Goal: Information Seeking & Learning: Learn about a topic

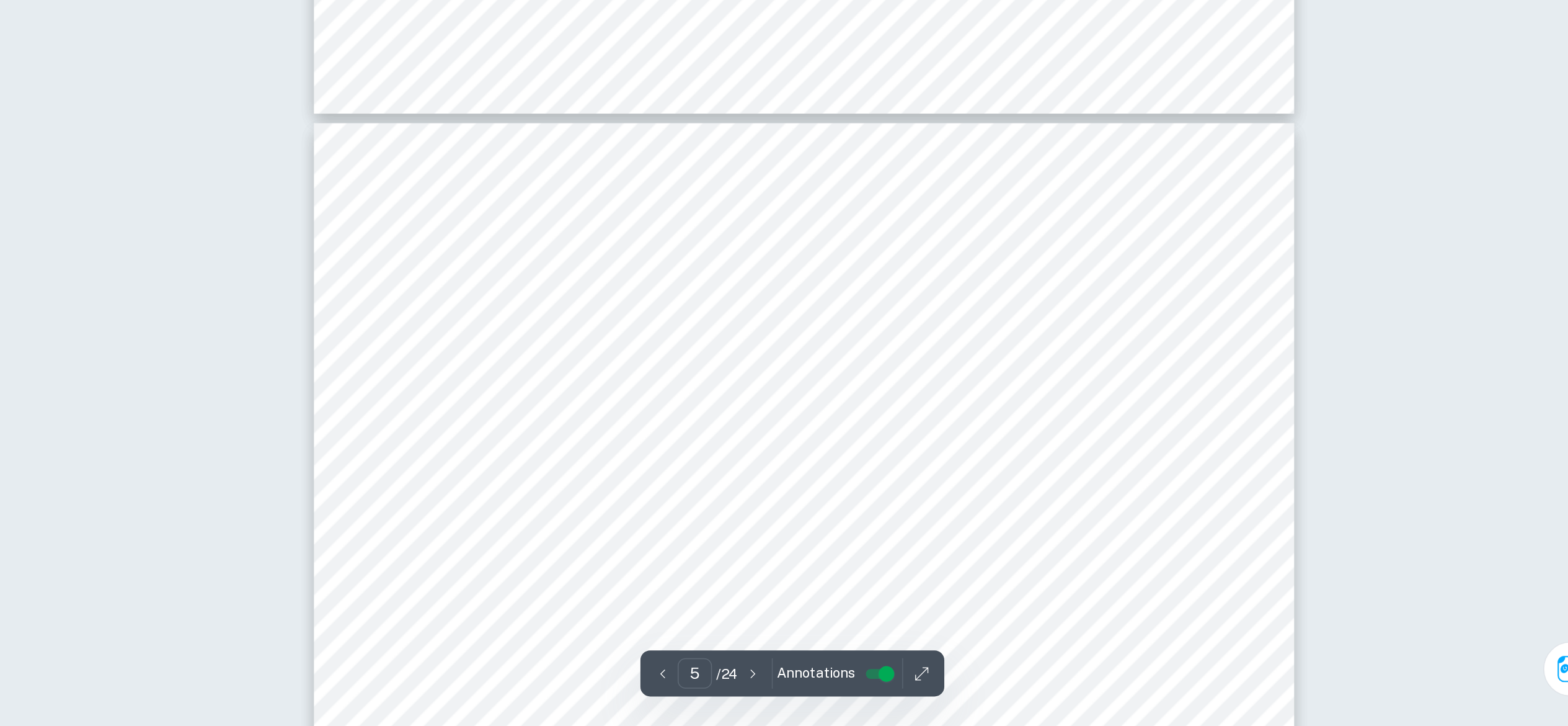
scroll to position [3468, 0]
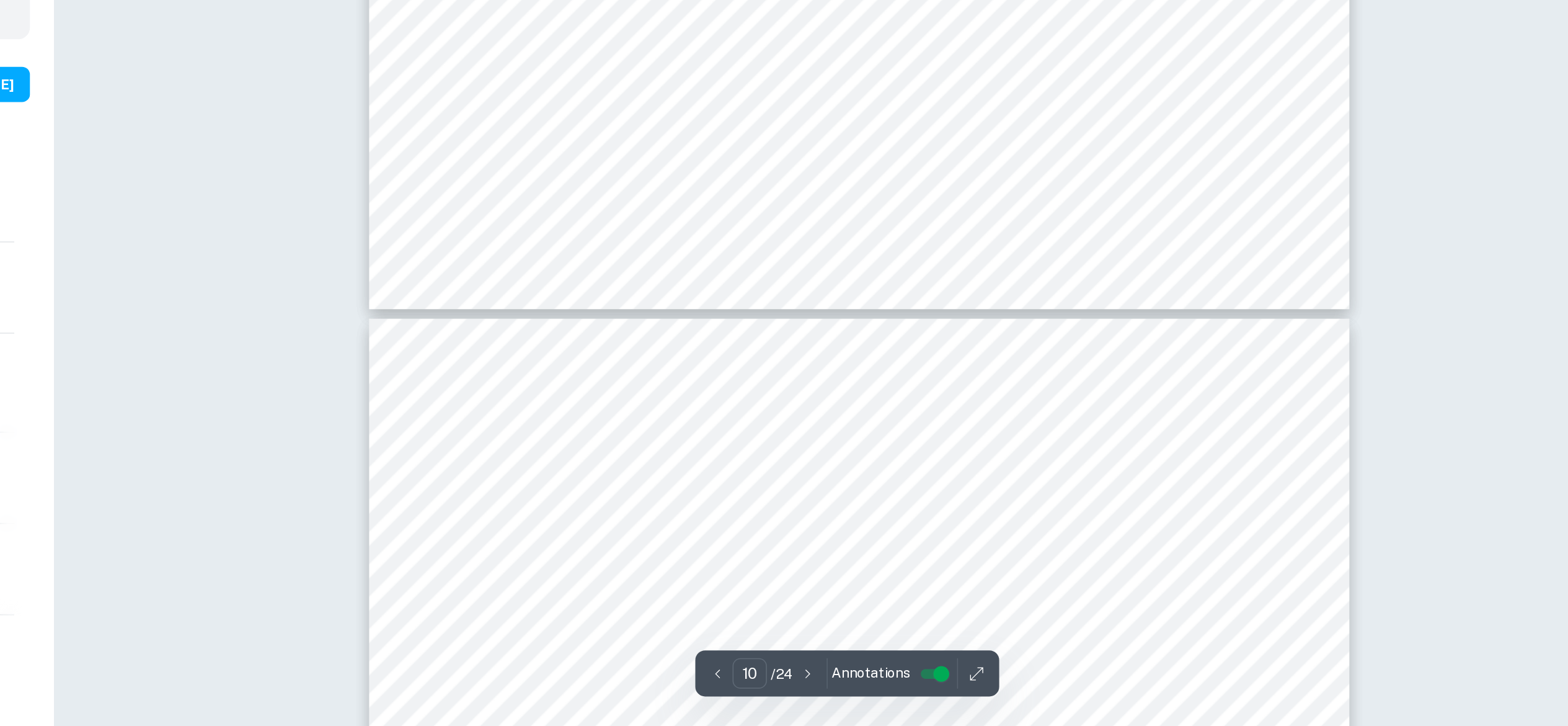
type input "11"
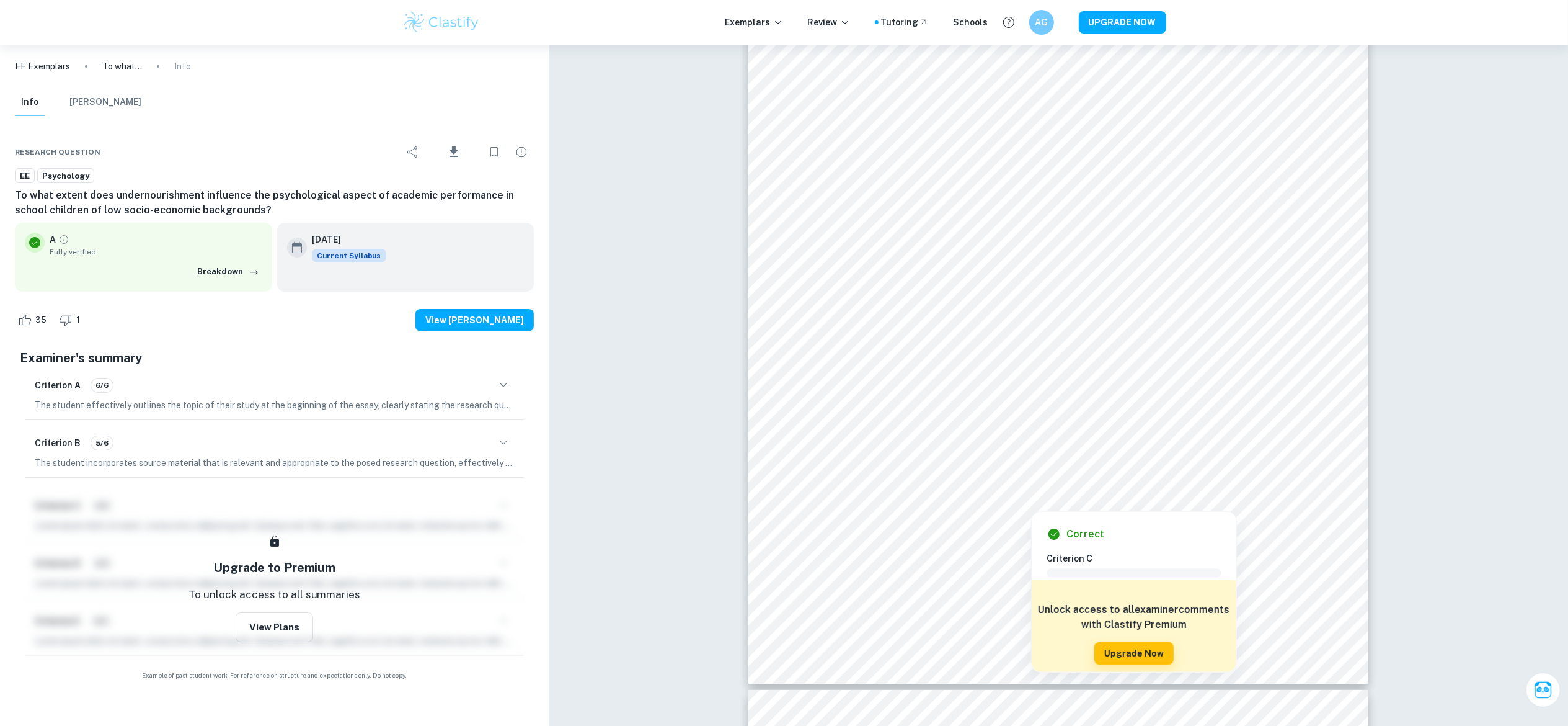
scroll to position [9383, 0]
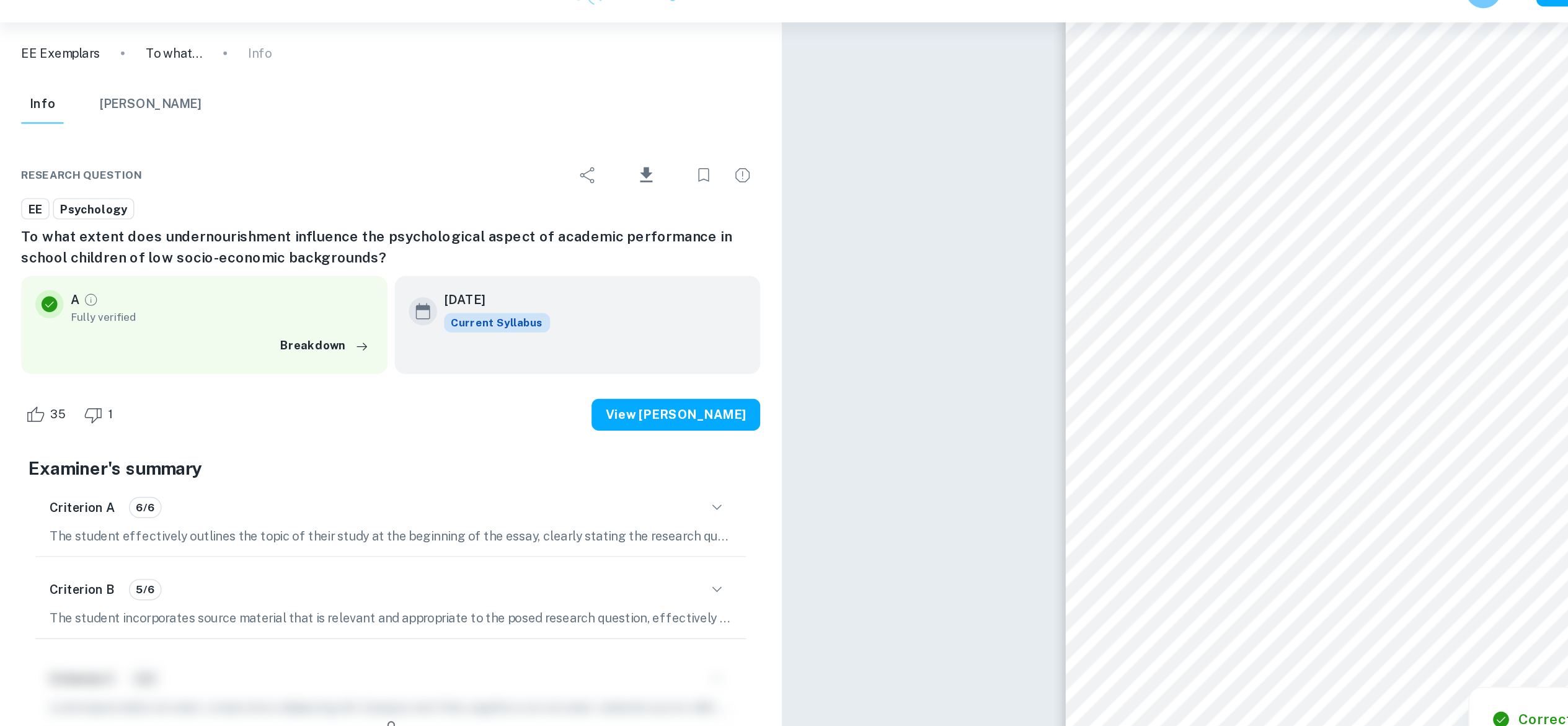
click at [57, 67] on p "EE Exemplars" at bounding box center [42, 66] width 55 height 13
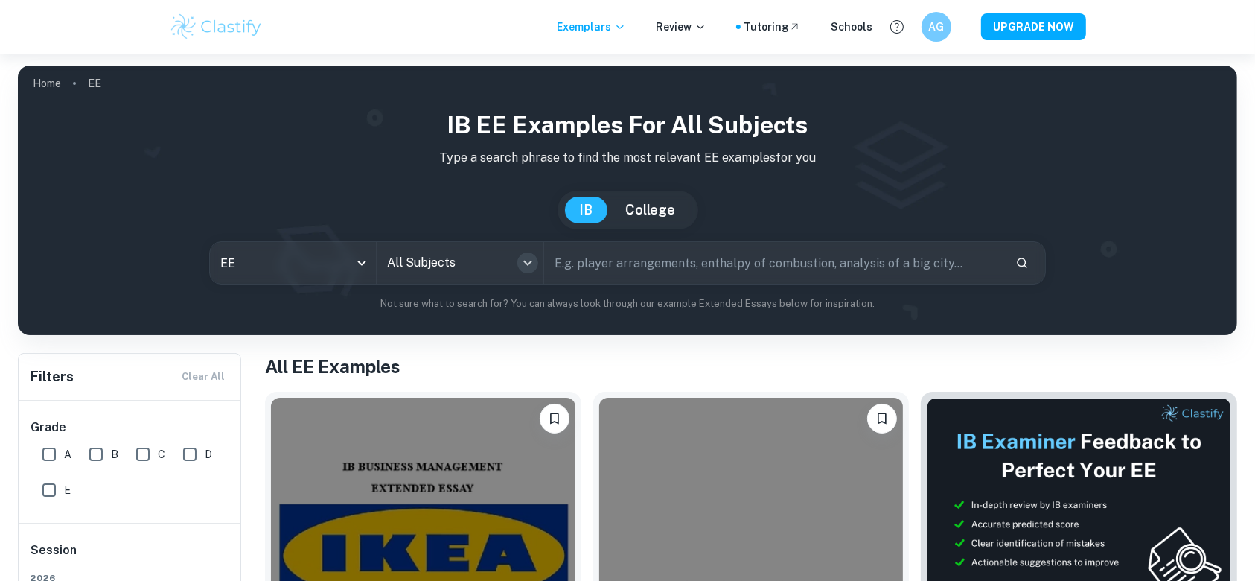
click at [524, 272] on button "Open" at bounding box center [527, 262] width 21 height 21
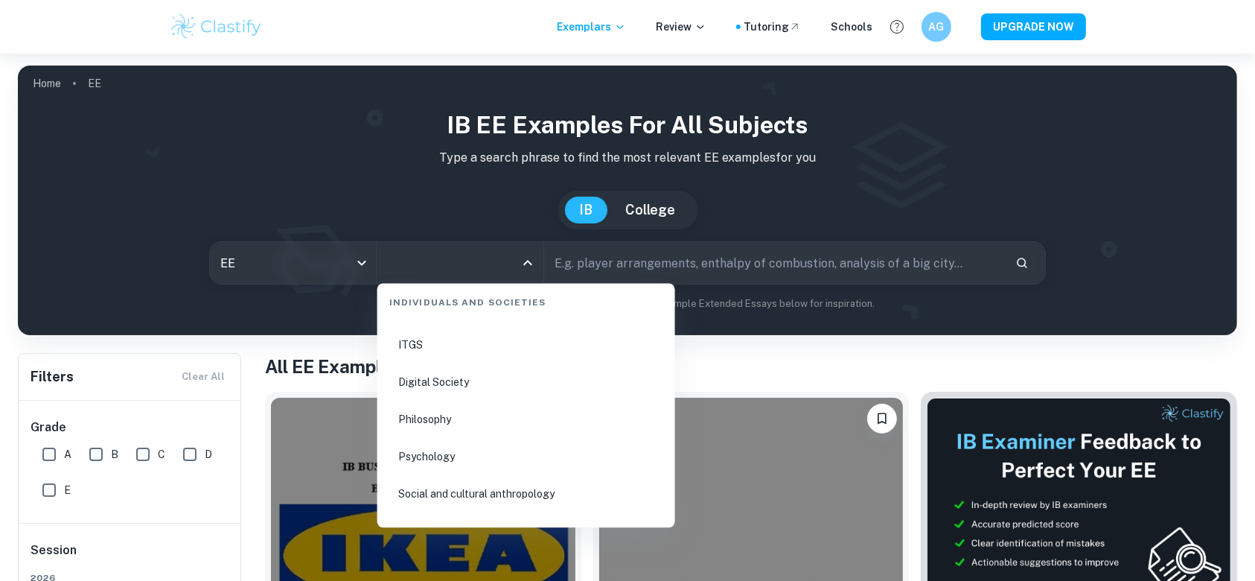
scroll to position [1974, 0]
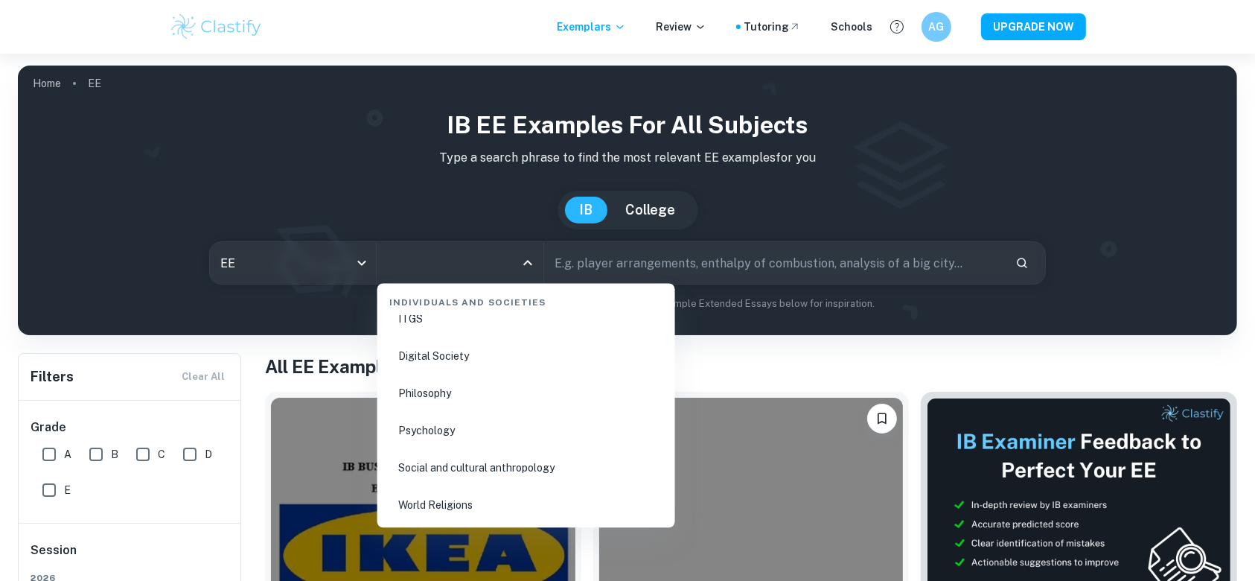
click at [467, 412] on li "Psychology" at bounding box center [526, 429] width 286 height 34
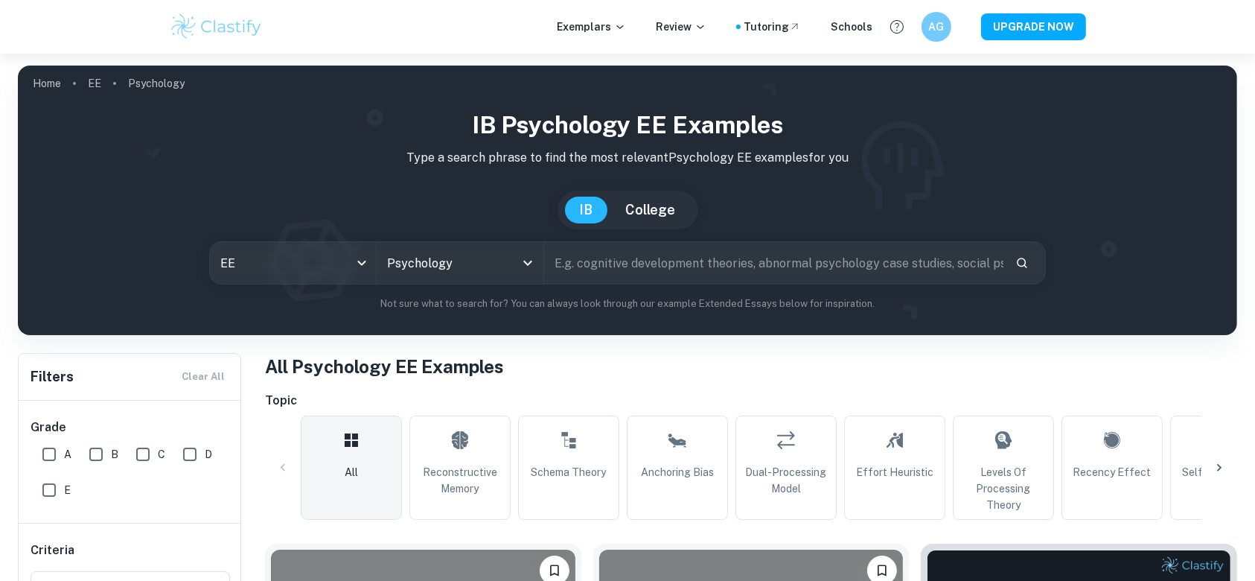
drag, startPoint x: 467, startPoint y: 412, endPoint x: 674, endPoint y: 262, distance: 255.8
click at [674, 262] on input "text" at bounding box center [773, 263] width 459 height 42
type input "Developmental"
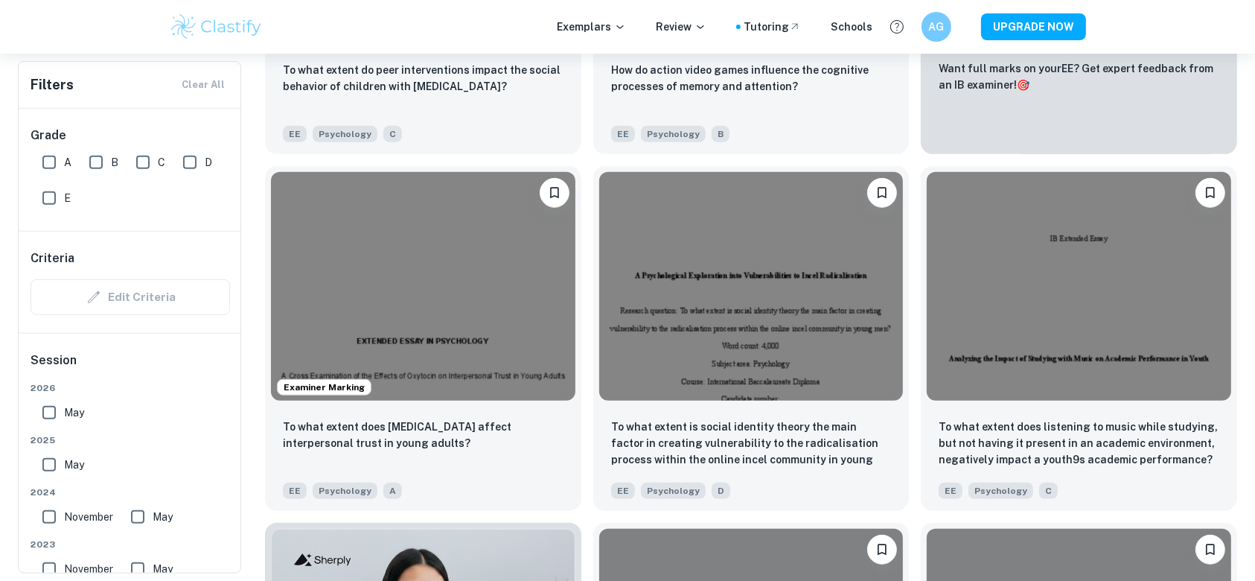
scroll to position [6537, 0]
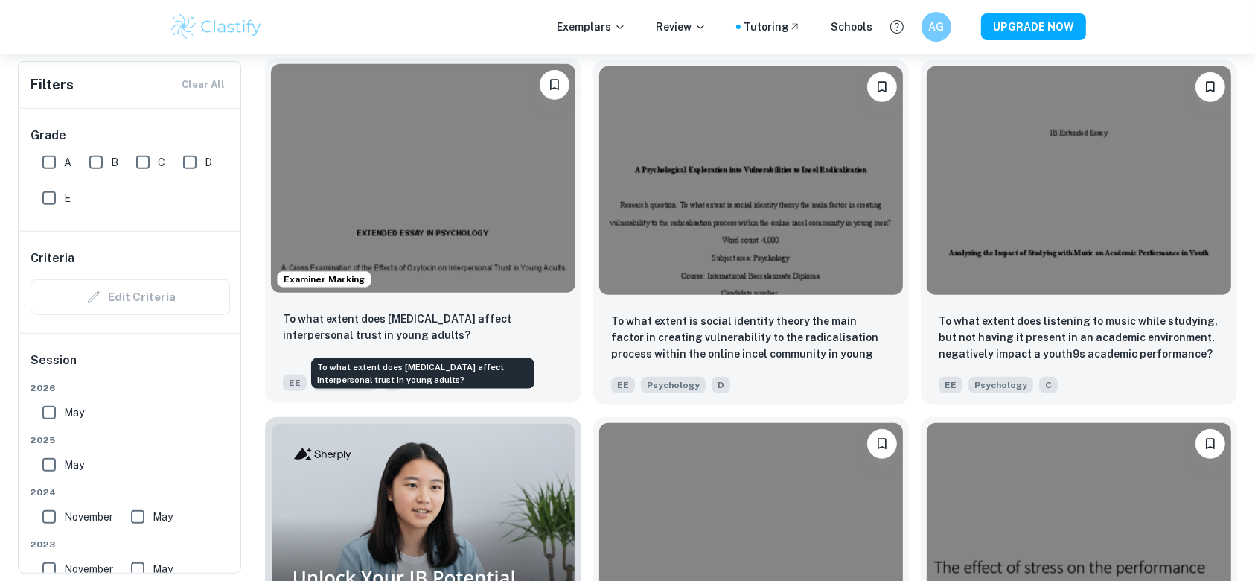
click at [441, 315] on p "To what extent does oxytocin affect interpersonal trust in young adults?" at bounding box center [423, 326] width 281 height 33
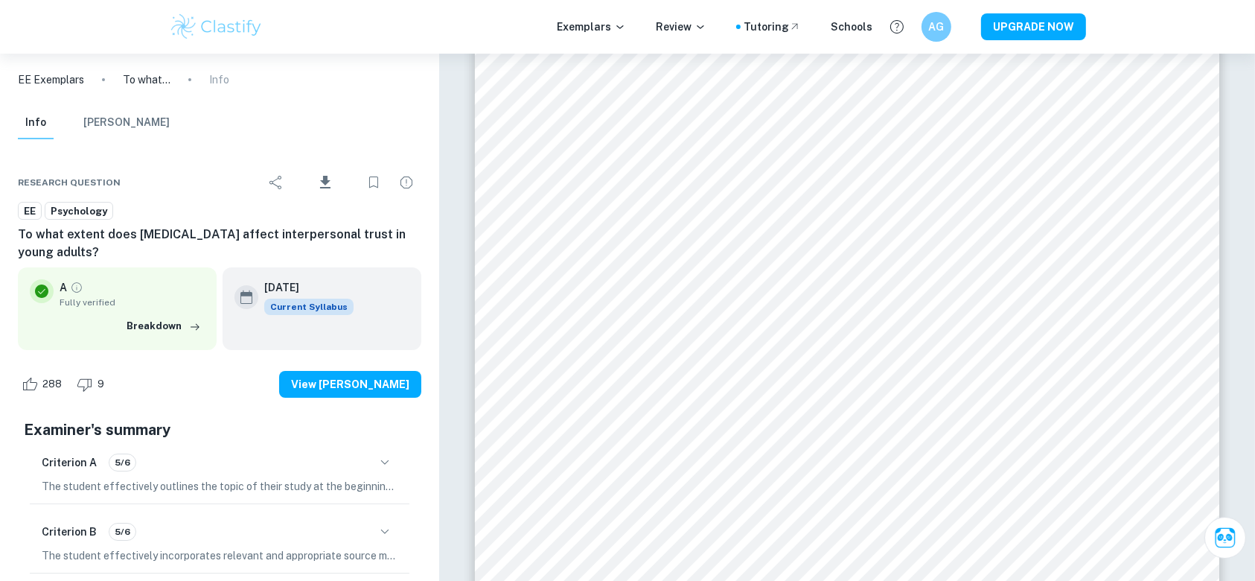
scroll to position [5202, 0]
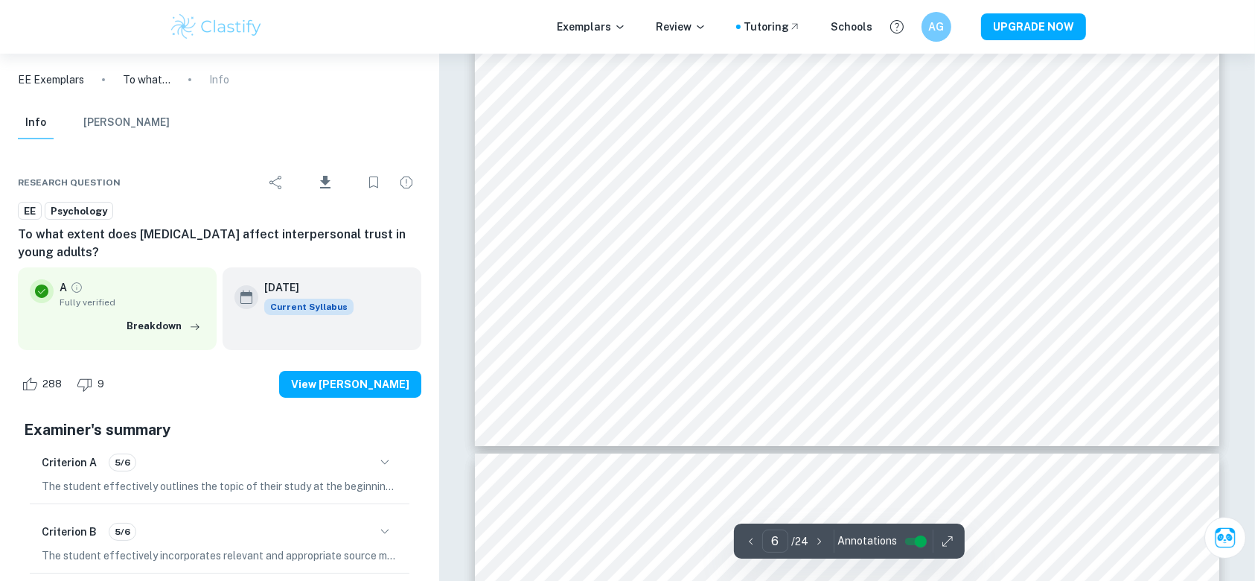
type input "7"
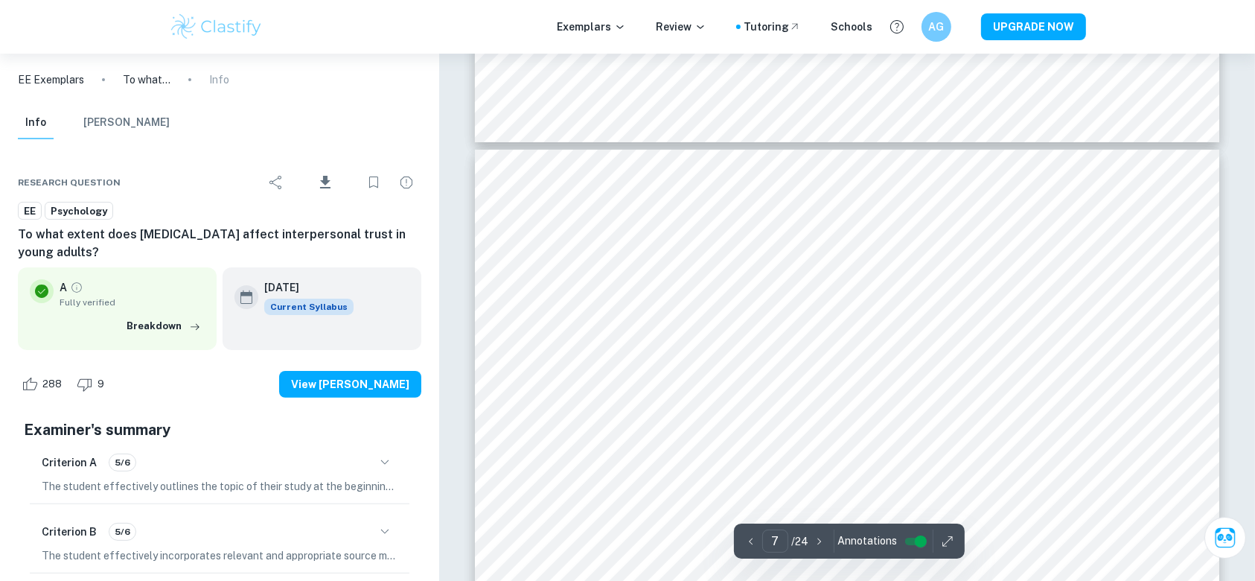
scroll to position [6032, 0]
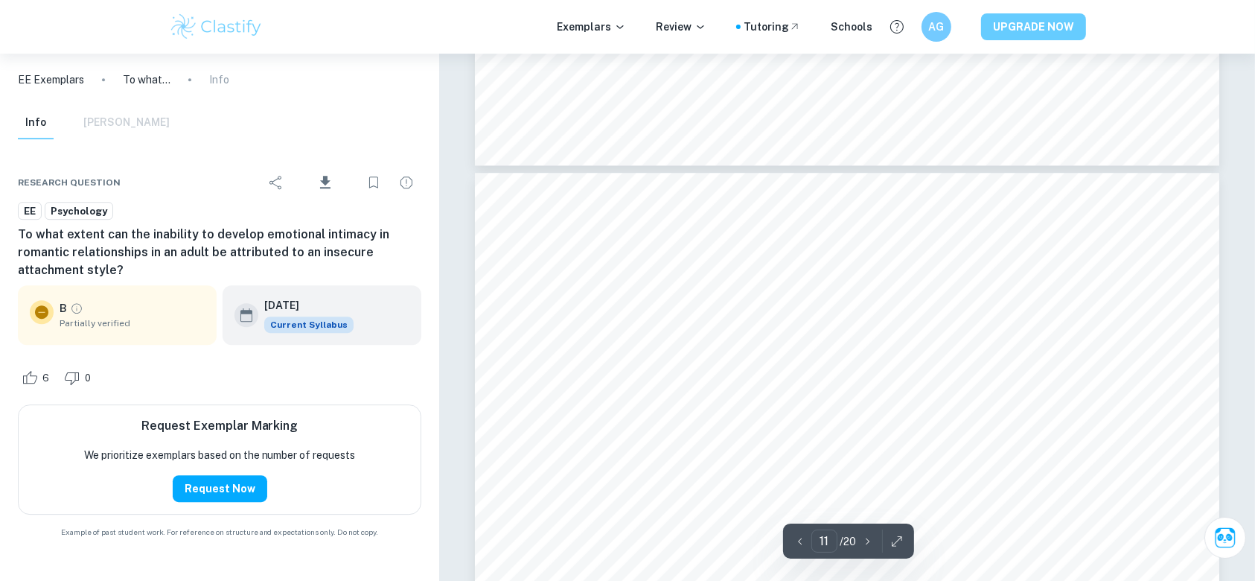
scroll to position [10058, 0]
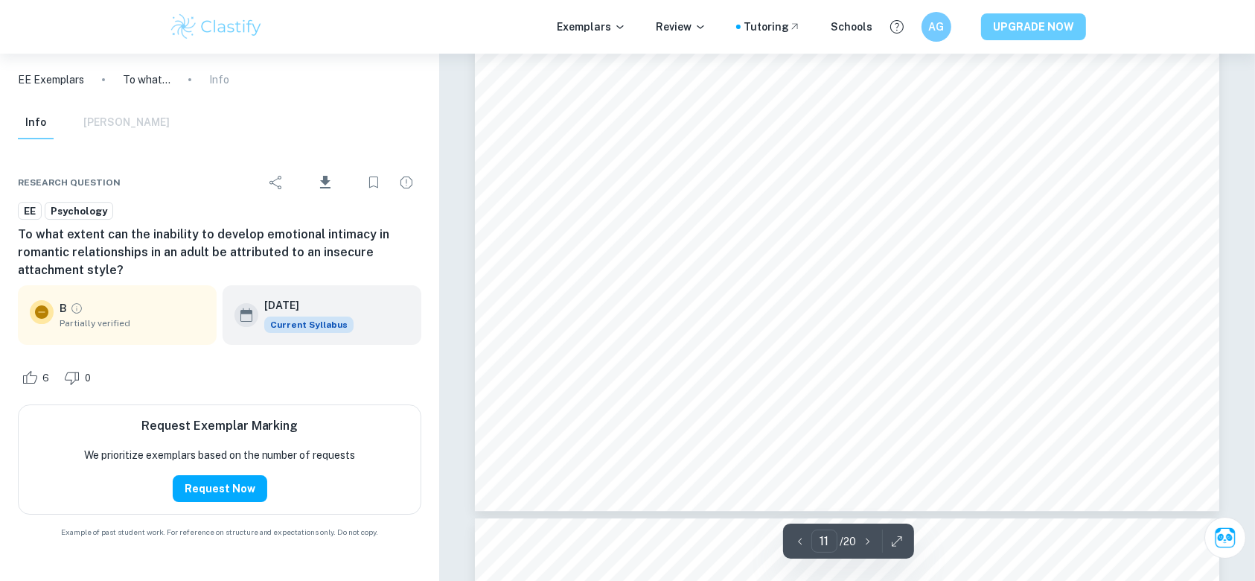
type input "12"
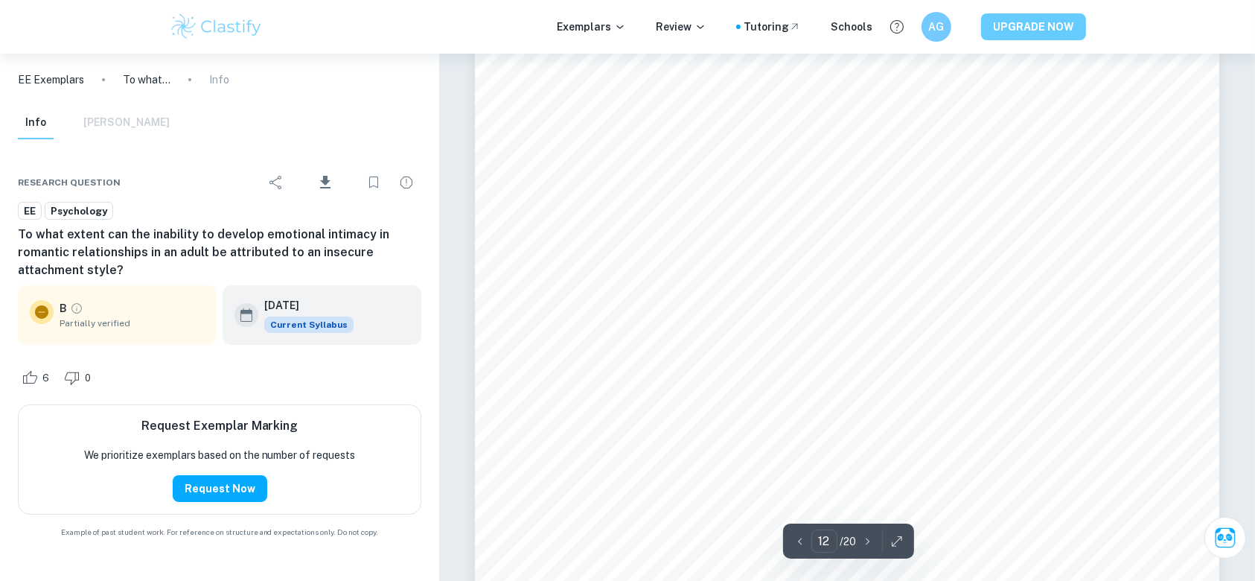
scroll to position [11441, 0]
